Goal: Task Accomplishment & Management: Check status

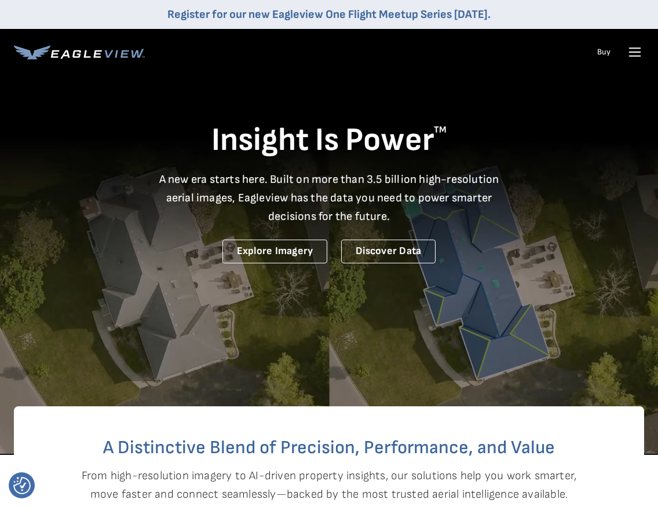
click at [632, 53] on icon at bounding box center [634, 52] width 19 height 19
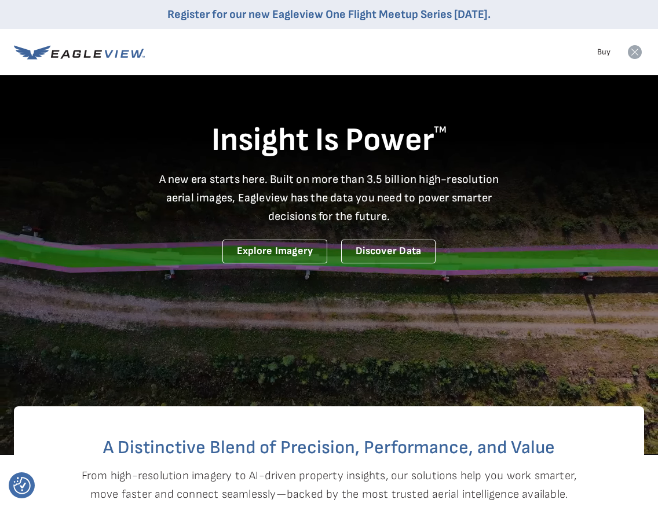
click at [637, 54] on icon at bounding box center [635, 52] width 14 height 14
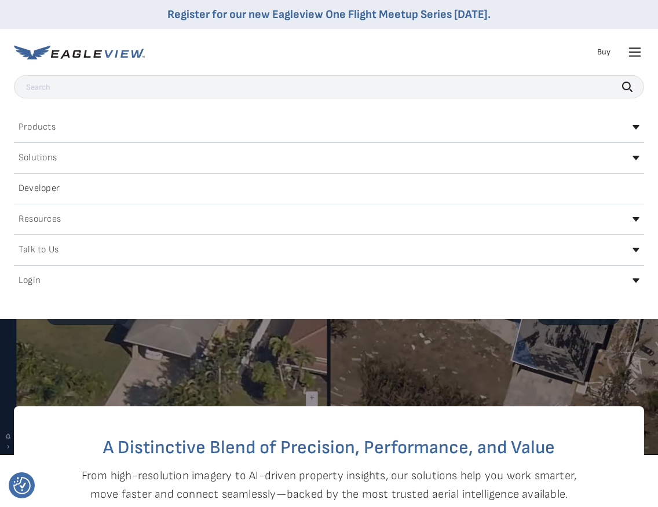
click at [639, 277] on div "Login" at bounding box center [329, 281] width 630 height 19
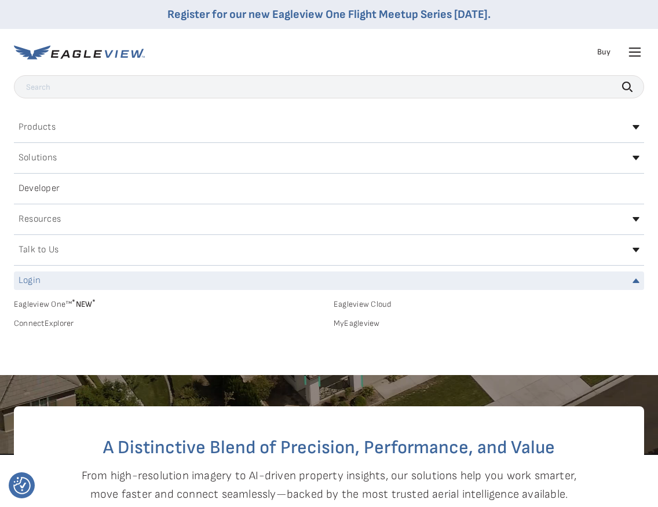
click at [353, 322] on link "MyEagleview" at bounding box center [488, 323] width 310 height 10
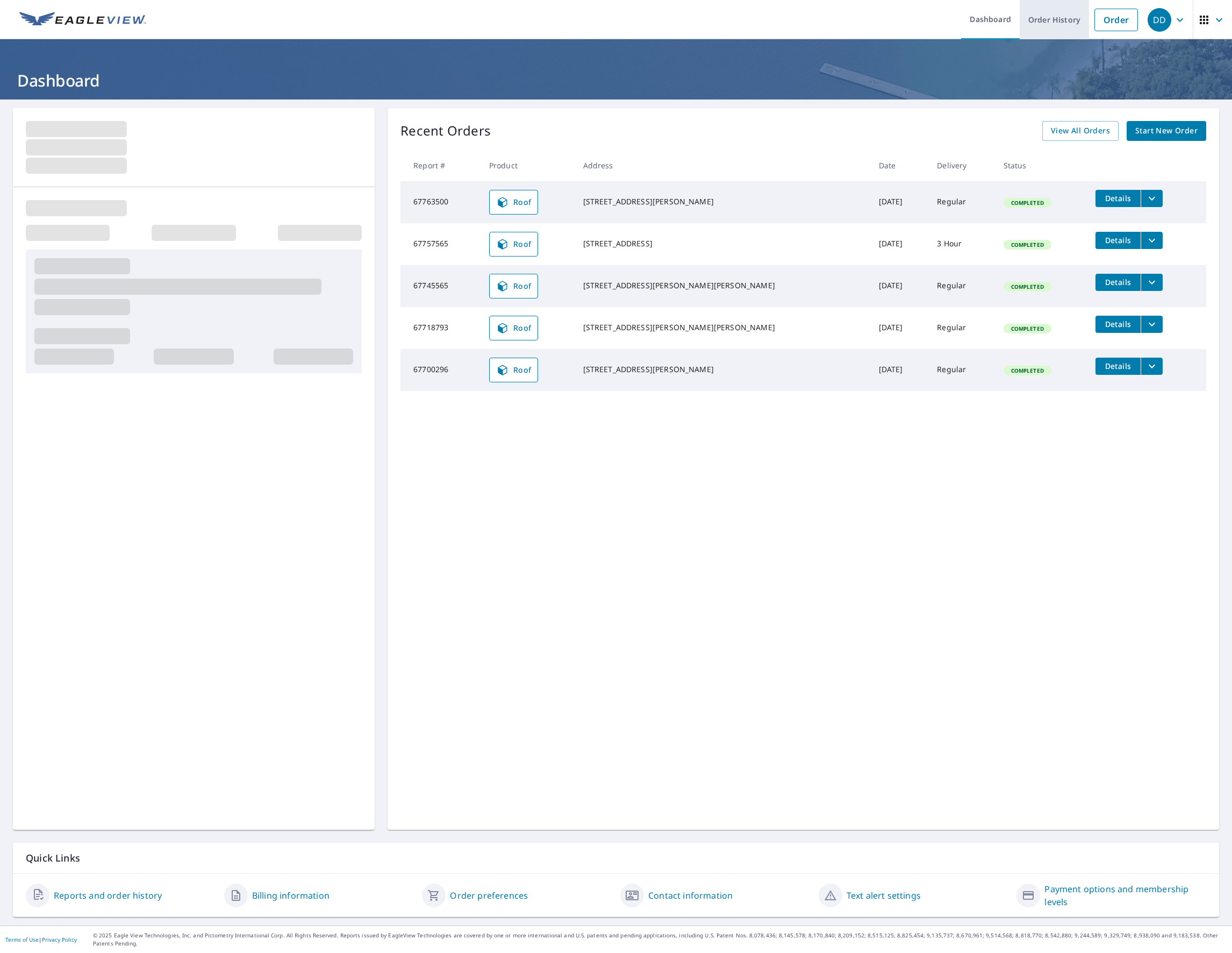
click at [1050, 14] on link "Order History" at bounding box center [1054, 20] width 70 height 39
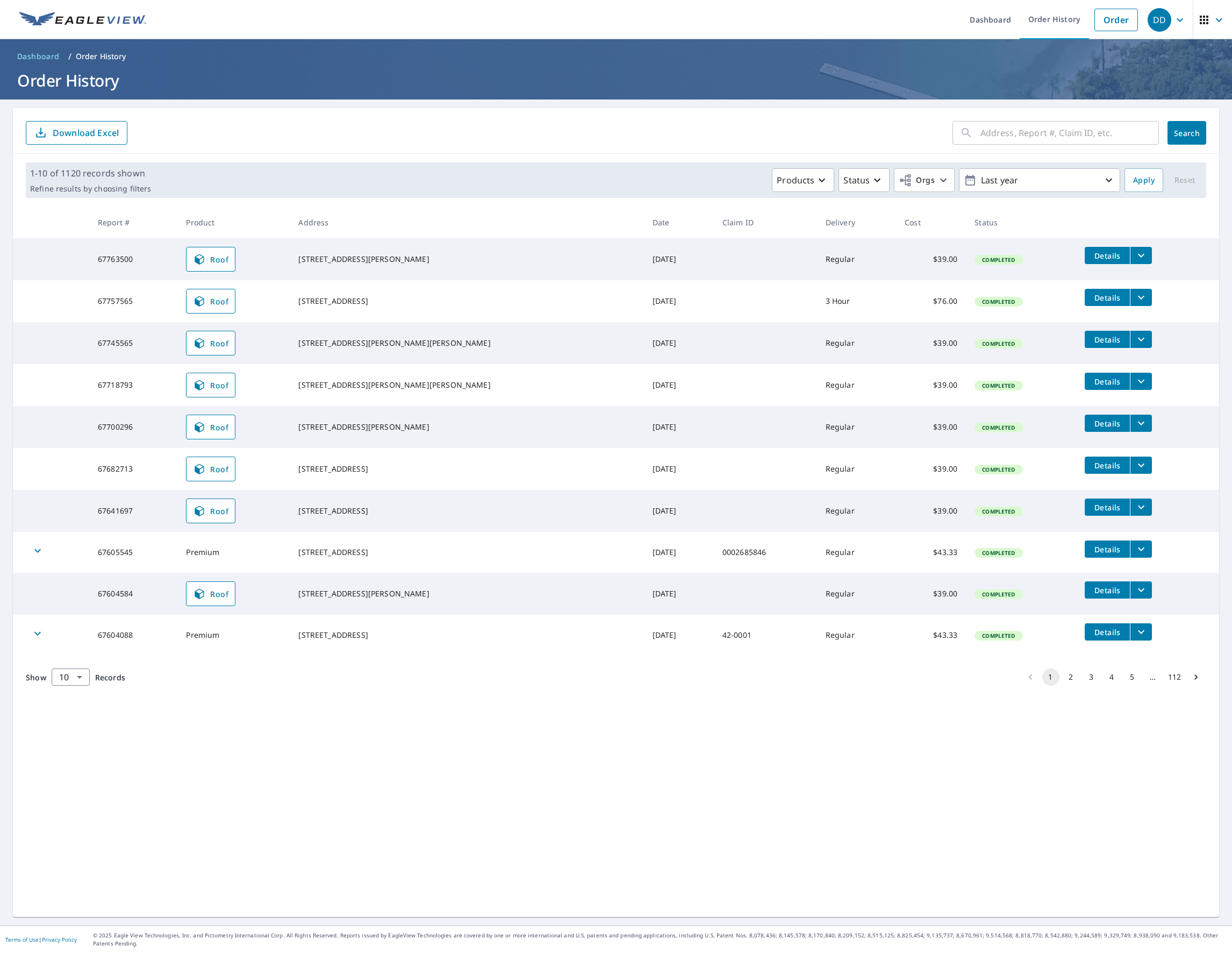
click at [1005, 132] on input "text" at bounding box center [1070, 133] width 178 height 30
type input "129-131"
click button "Search" at bounding box center [1187, 132] width 39 height 23
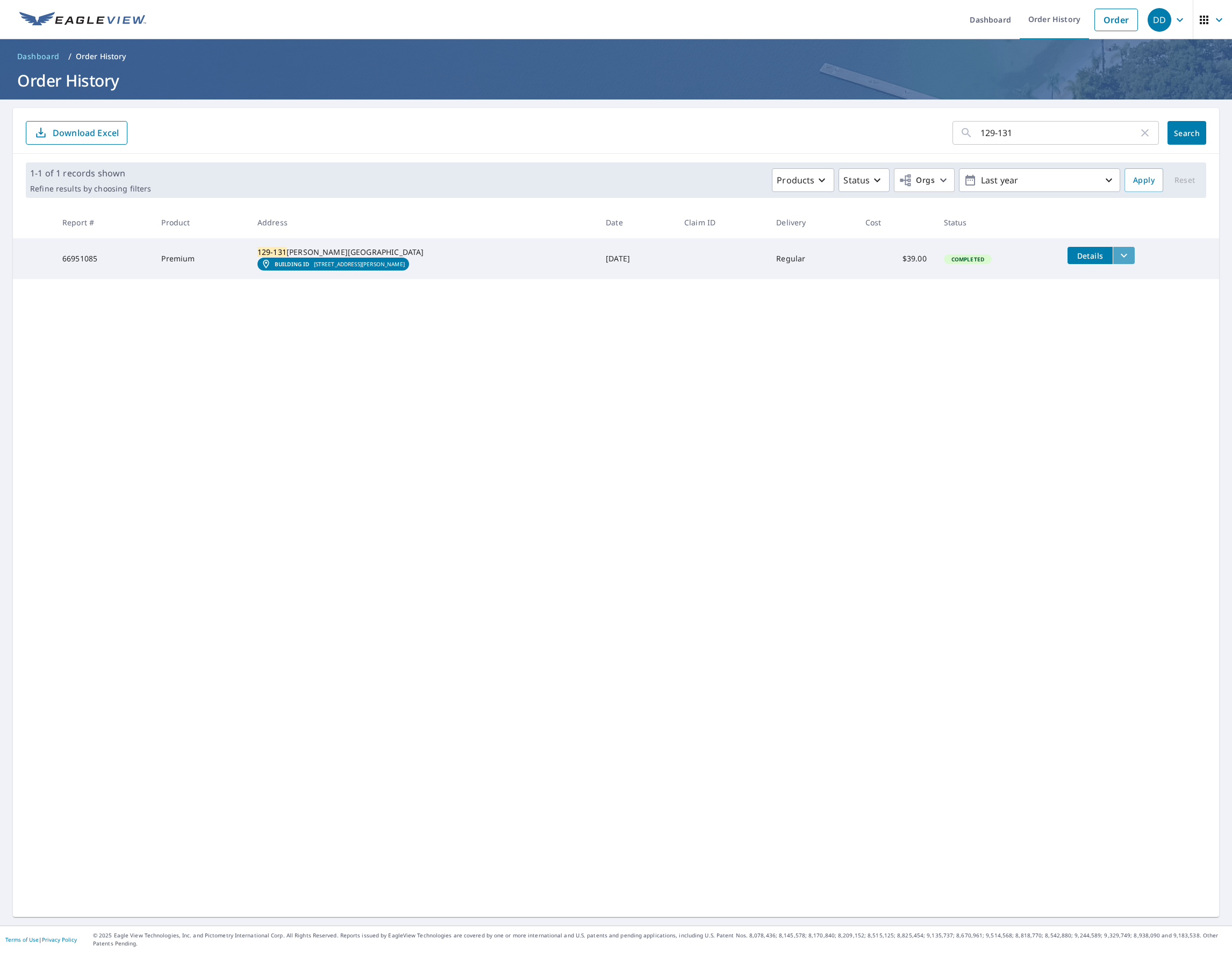
click at [1118, 258] on icon "filesDropdownBtn-66951085" at bounding box center [1124, 255] width 13 height 13
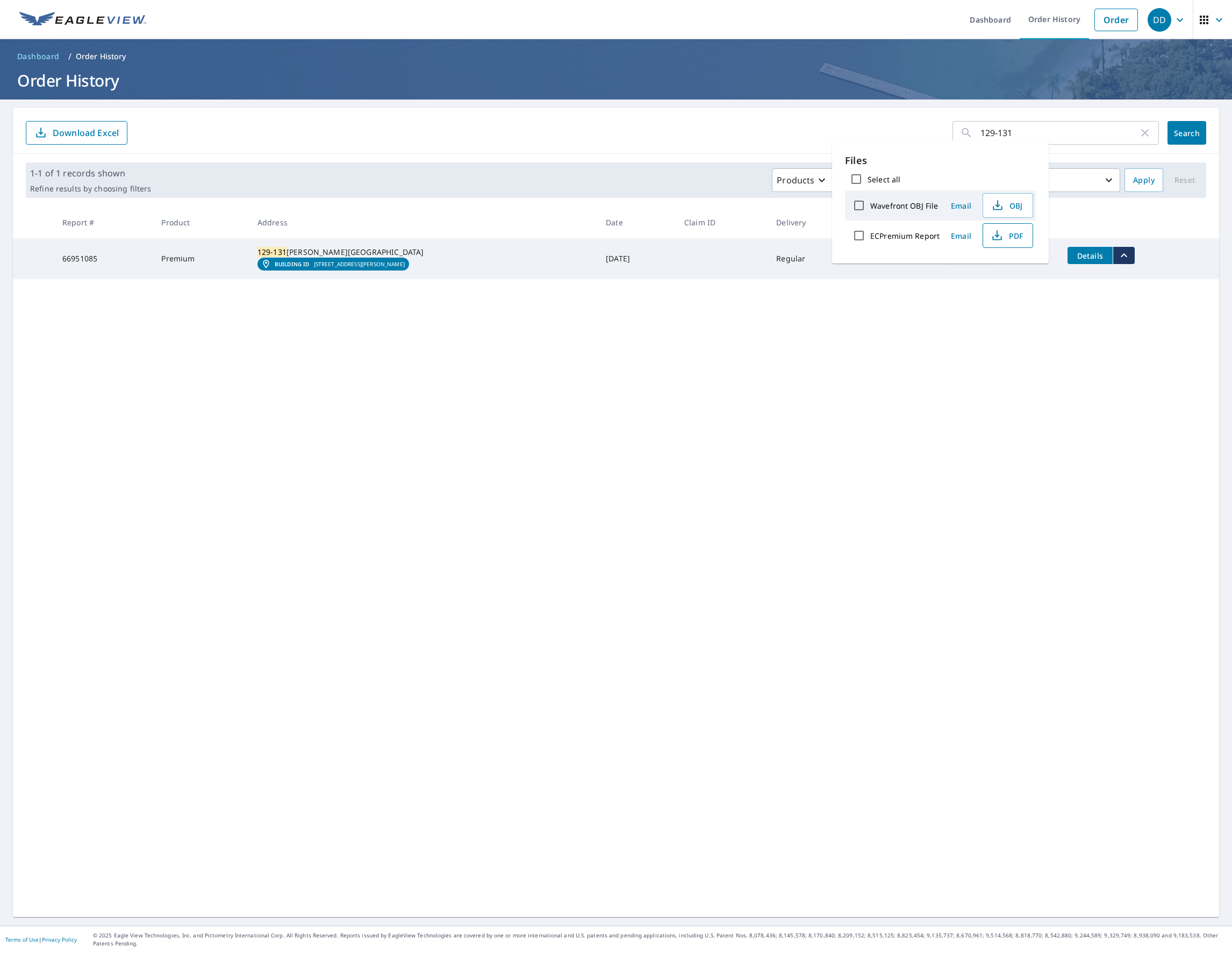
click at [1004, 240] on span "PDF" at bounding box center [1006, 236] width 34 height 13
